Goal: Check status: Check status

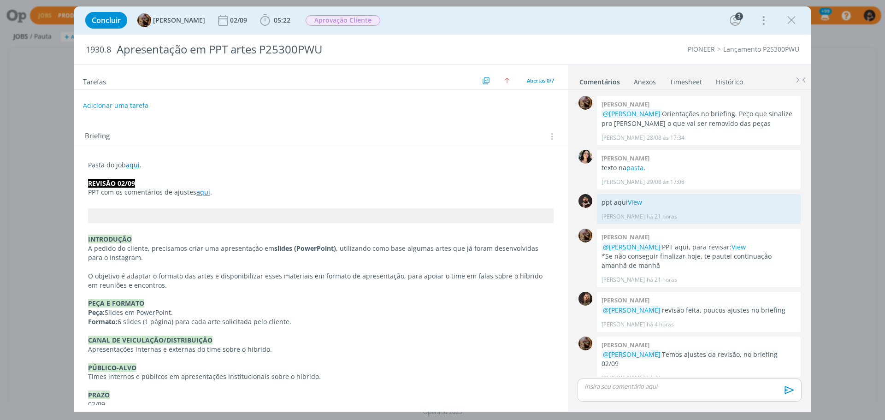
scroll to position [90, 0]
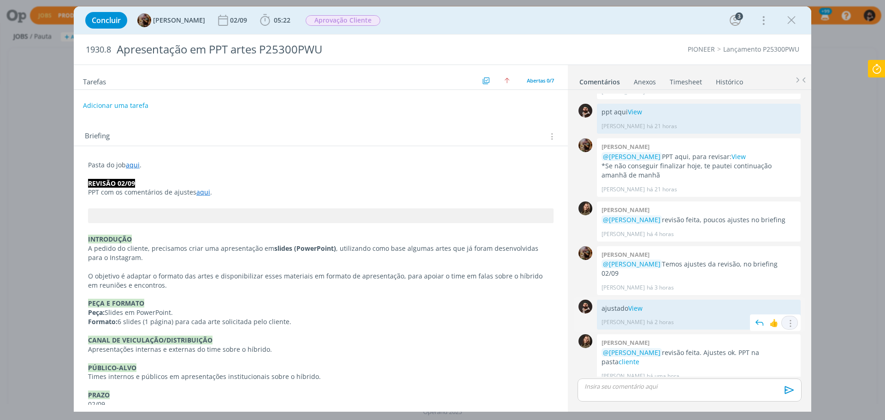
click at [787, 319] on icon "dialog" at bounding box center [790, 323] width 10 height 9
click at [632, 304] on link "View" at bounding box center [635, 308] width 14 height 9
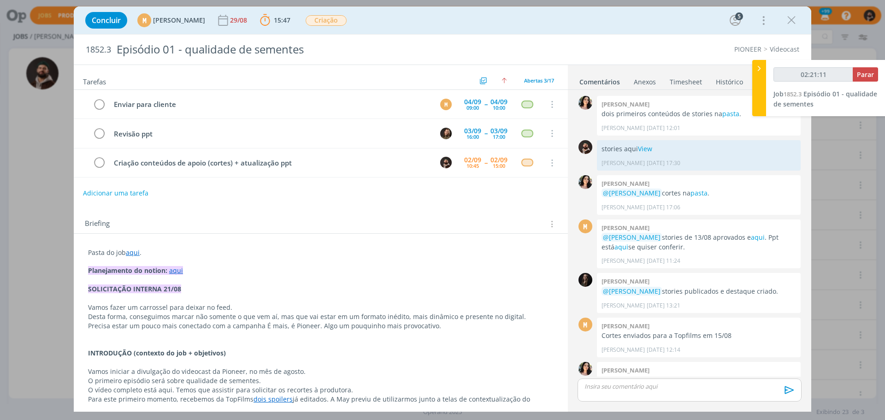
scroll to position [381, 0]
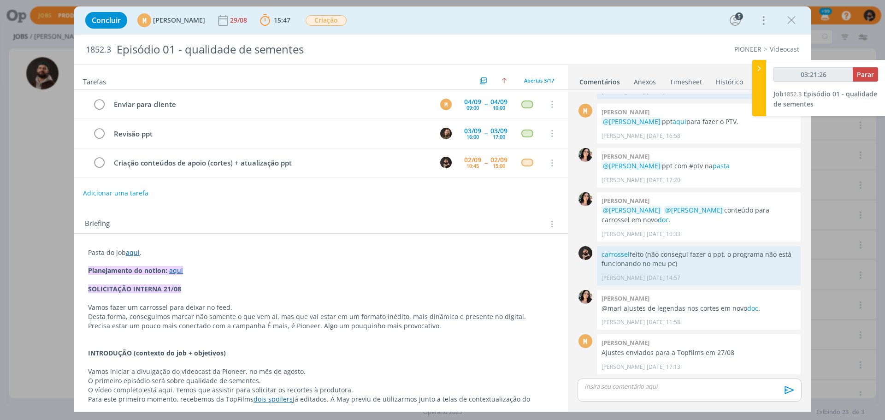
type input "03:22:26"
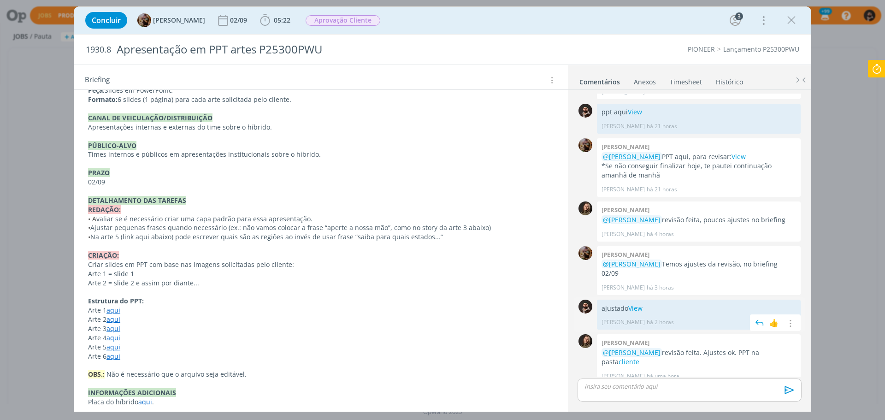
scroll to position [223, 0]
click at [636, 304] on link "View" at bounding box center [635, 308] width 14 height 9
